Goal: Obtain resource: Obtain resource

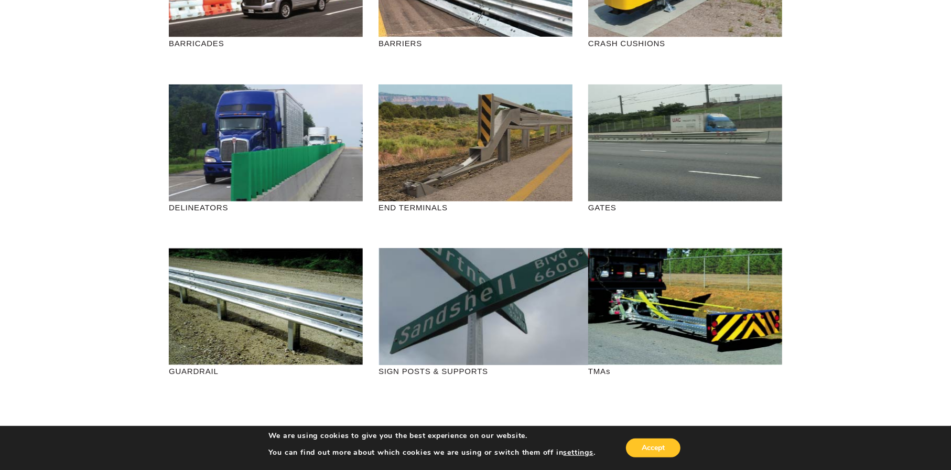
scroll to position [210, 0]
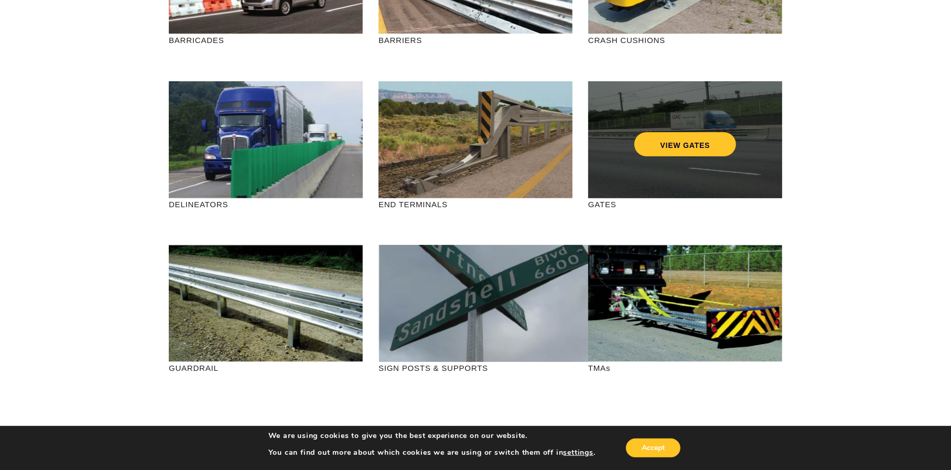
click at [707, 157] on div "VIEW GATES" at bounding box center [685, 139] width 194 height 117
click at [700, 142] on link "VIEW GATES" at bounding box center [685, 144] width 102 height 24
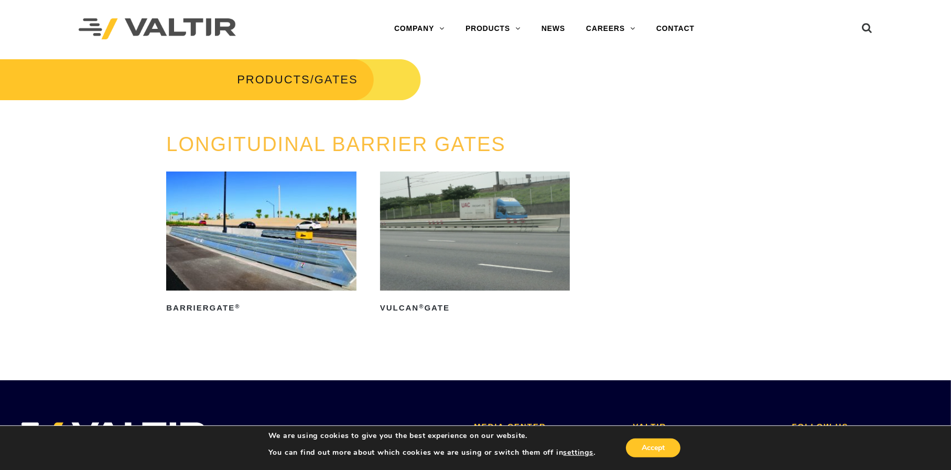
click at [470, 253] on img at bounding box center [475, 230] width 190 height 119
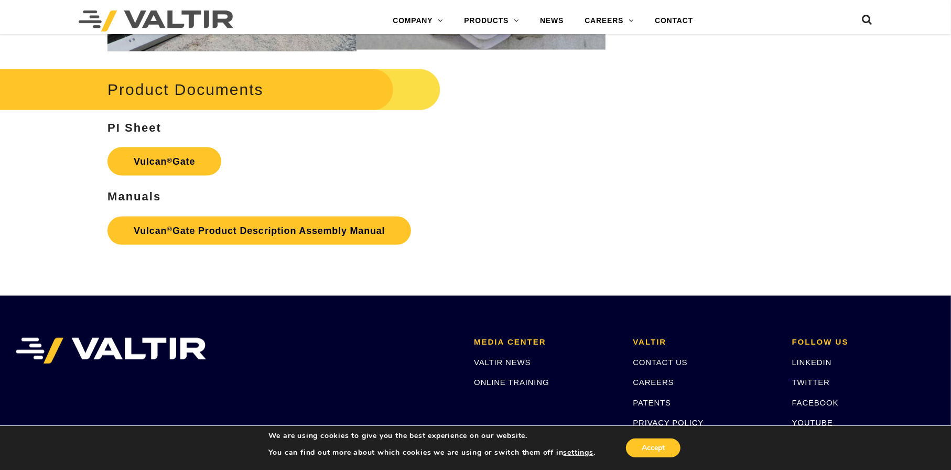
scroll to position [1258, 0]
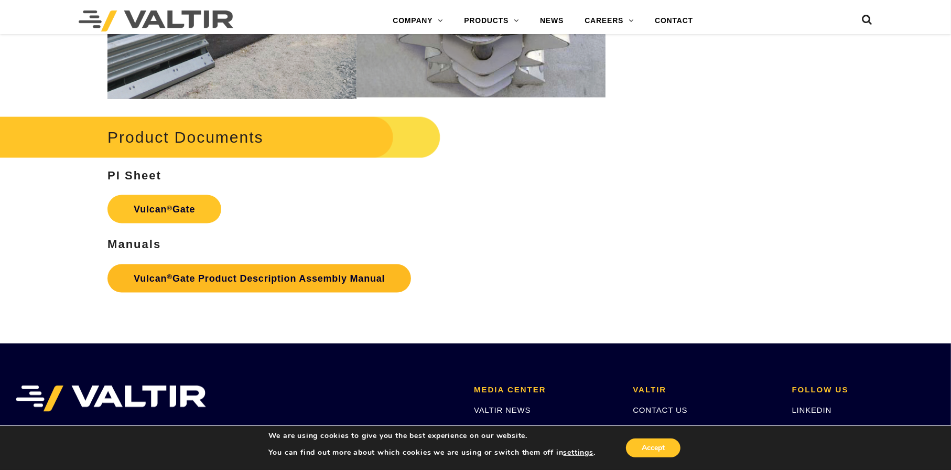
click at [312, 270] on link "Vulcan ® Gate Product Description Assembly Manual" at bounding box center [258, 278] width 303 height 28
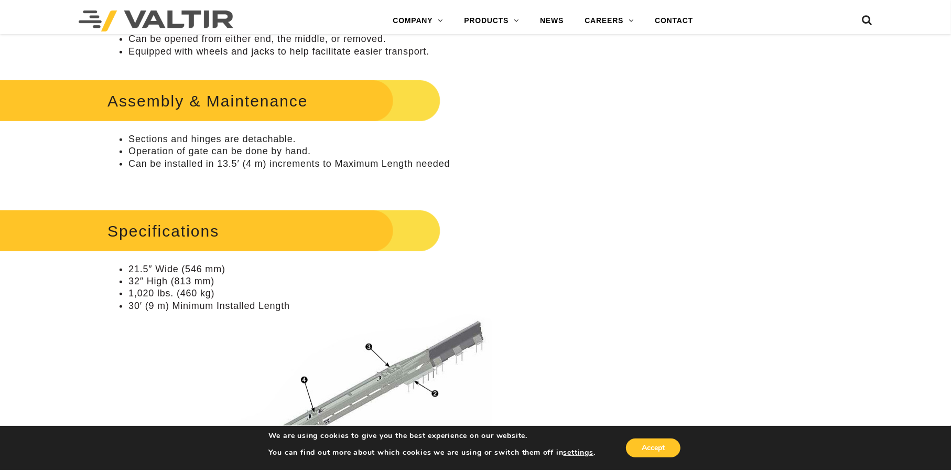
scroll to position [576, 0]
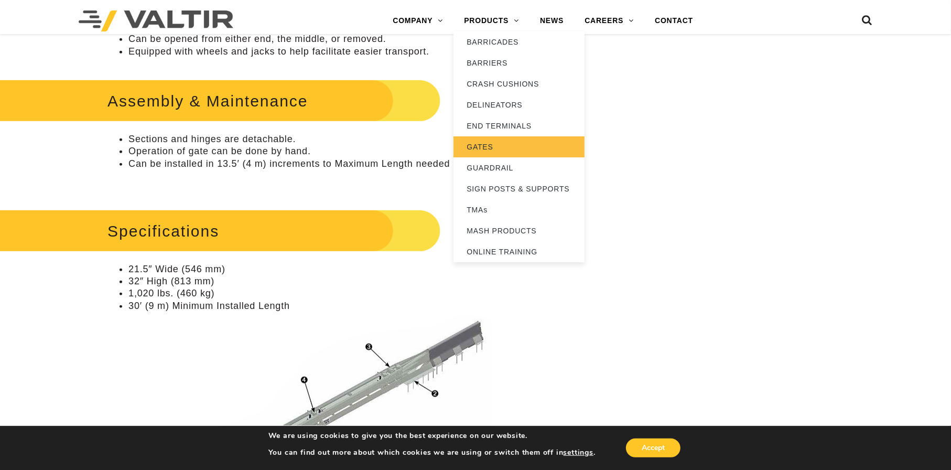
click at [516, 148] on link "GATES" at bounding box center [518, 146] width 131 height 21
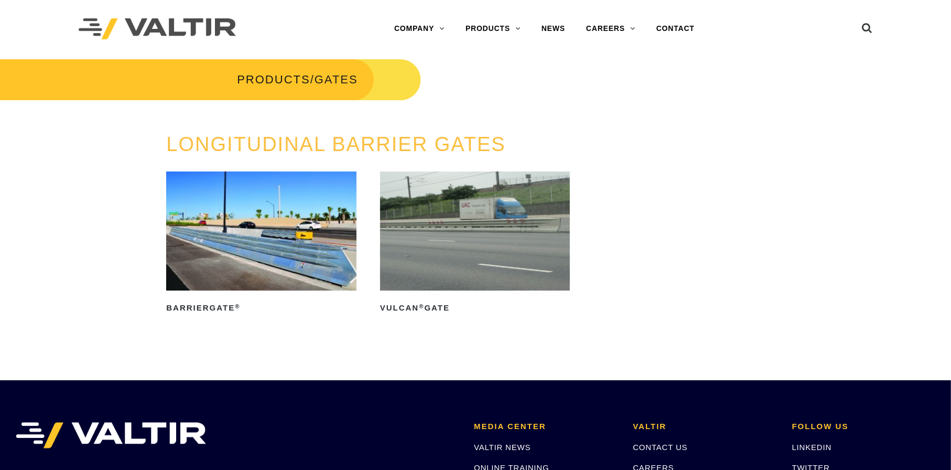
click at [273, 241] on img at bounding box center [261, 230] width 190 height 119
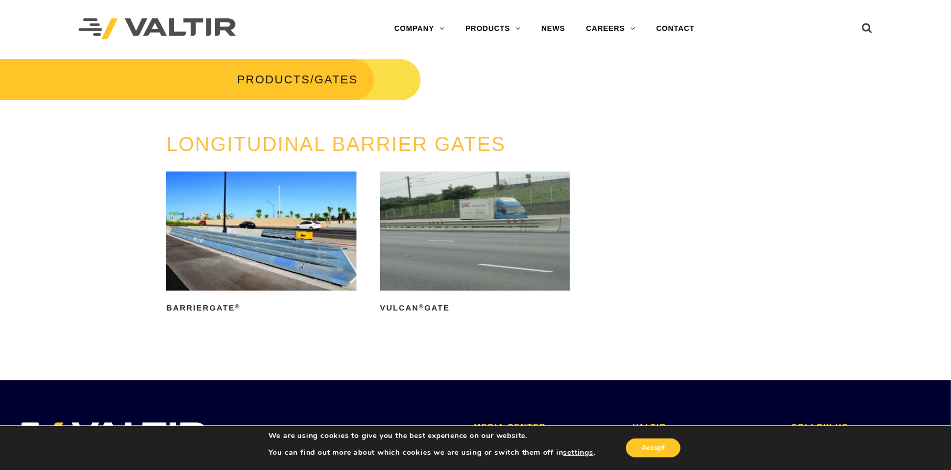
drag, startPoint x: 475, startPoint y: 228, endPoint x: 644, endPoint y: 239, distance: 169.1
click at [476, 228] on img at bounding box center [475, 230] width 190 height 119
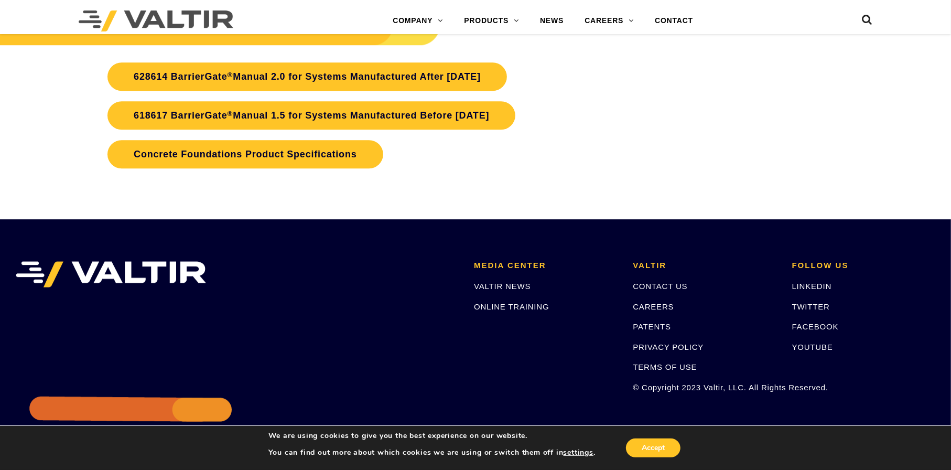
scroll to position [2388, 0]
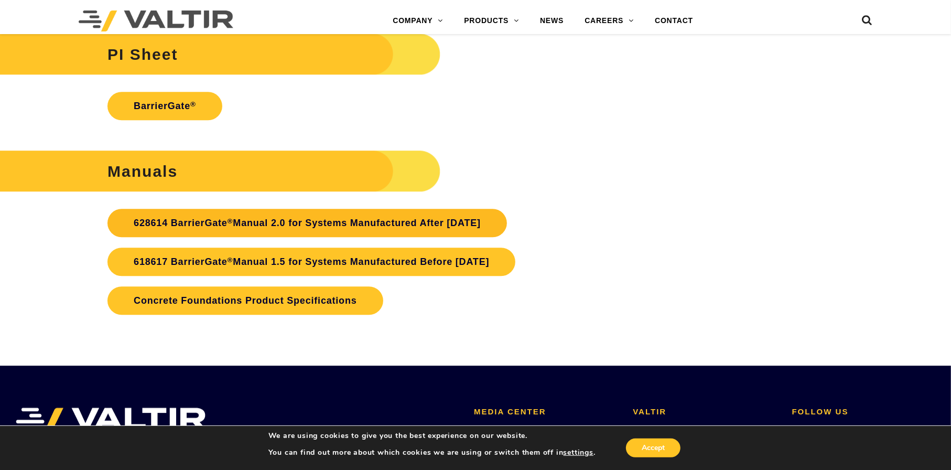
click at [421, 219] on link "628614 BarrierGate ® Manual 2.0 for Systems Manufactured After January 2024" at bounding box center [306, 223] width 399 height 28
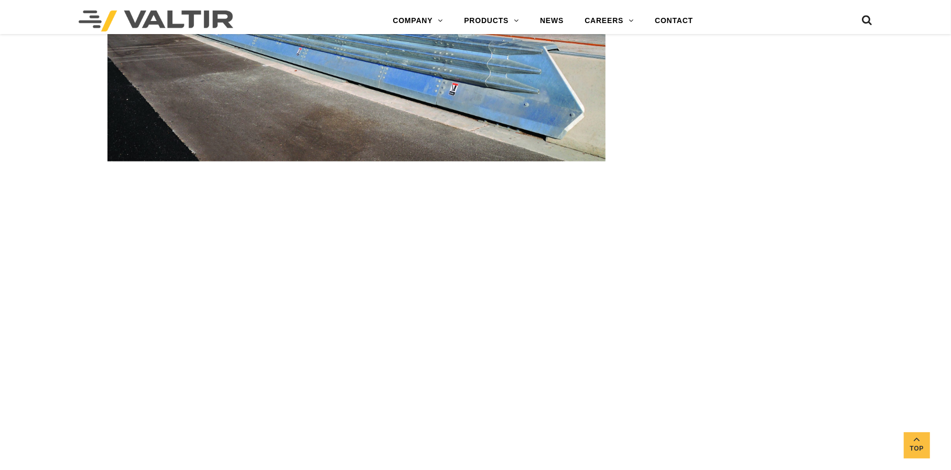
scroll to position [1398, 0]
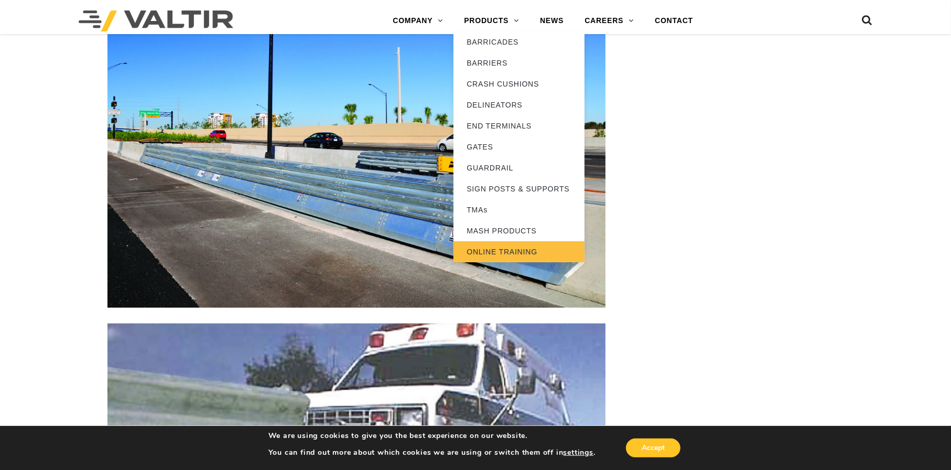
click at [494, 255] on link "ONLINE TRAINING" at bounding box center [518, 251] width 131 height 21
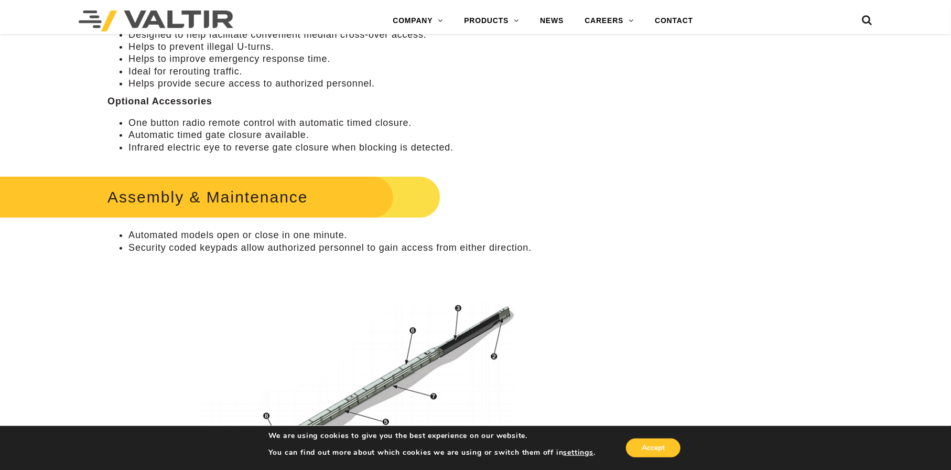
scroll to position [576, 0]
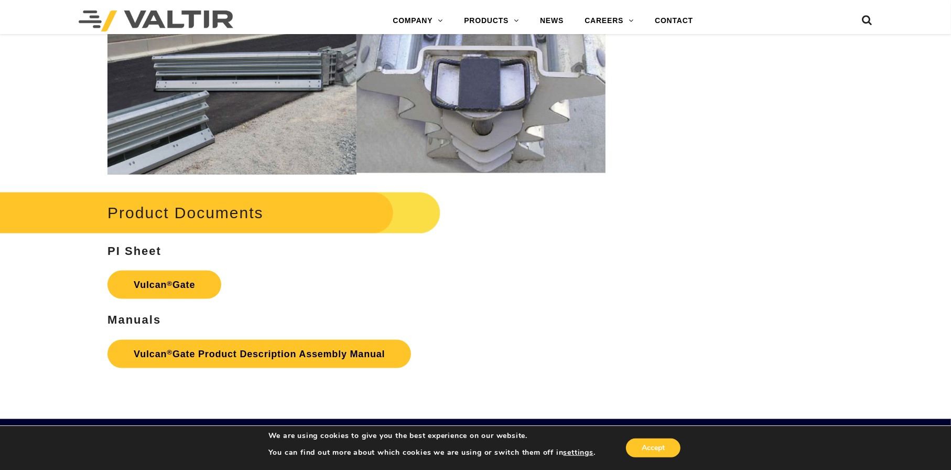
scroll to position [1205, 0]
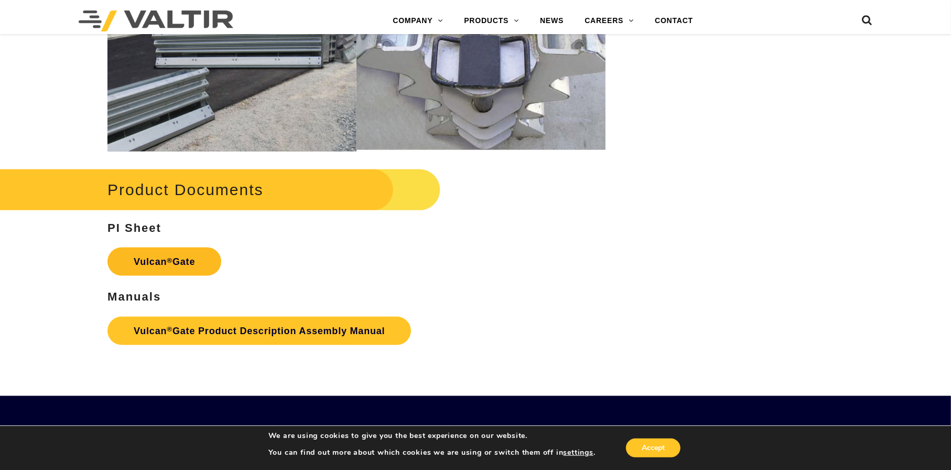
click at [164, 253] on link "Vulcan ® Gate" at bounding box center [164, 261] width 114 height 28
